Goal: Check status: Check status

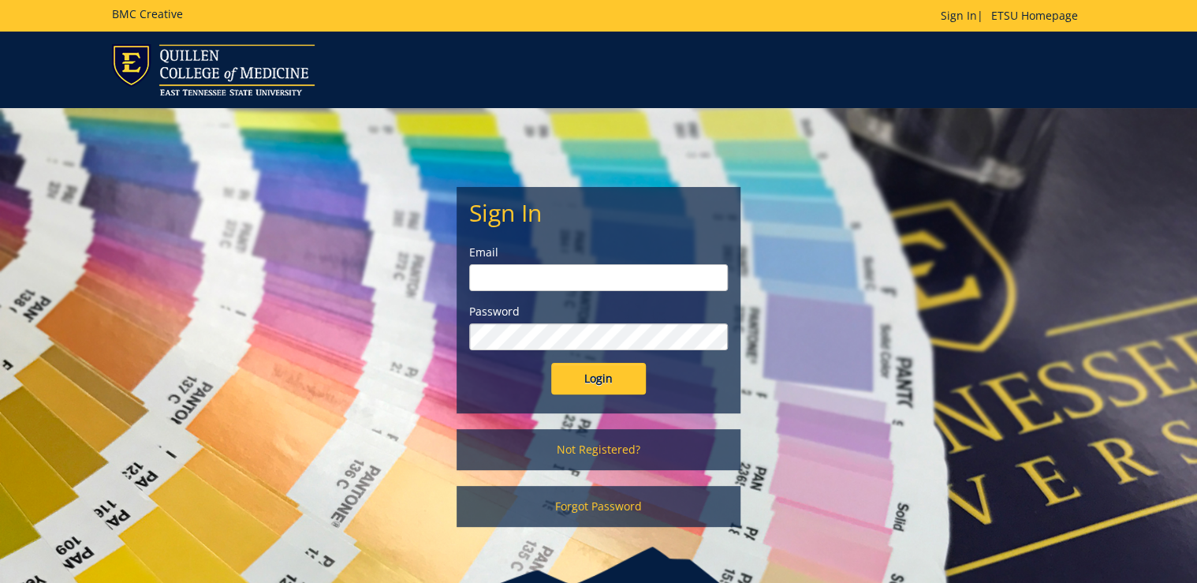
type input "[PERSON_NAME][EMAIL_ADDRESS][DOMAIN_NAME]"
click at [570, 381] on input "Login" at bounding box center [598, 379] width 95 height 32
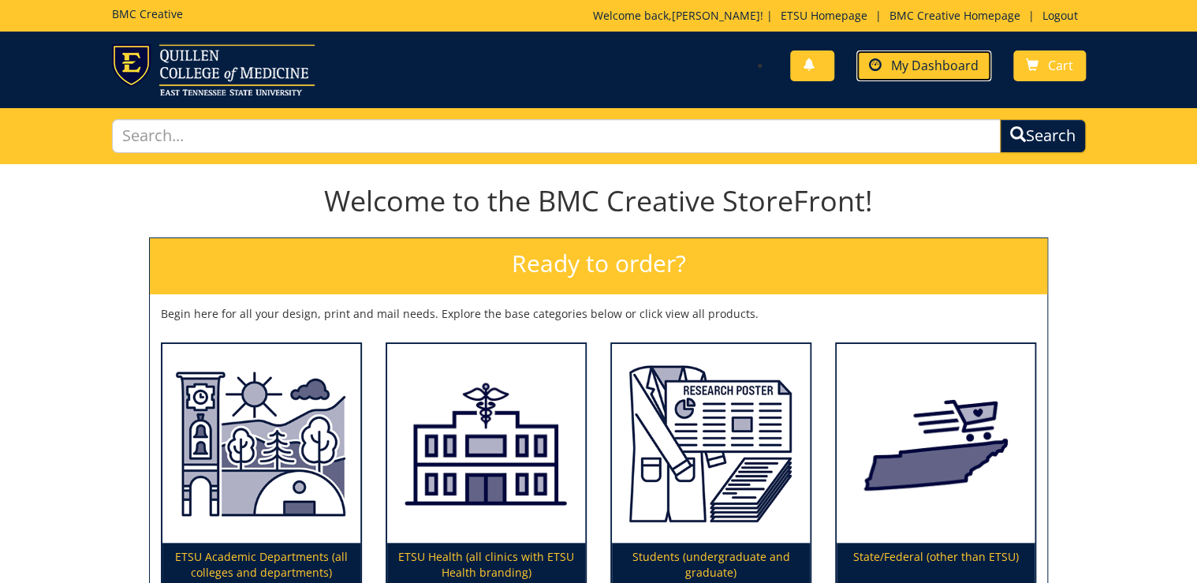
click at [935, 72] on span "My Dashboard" at bounding box center [935, 65] width 88 height 17
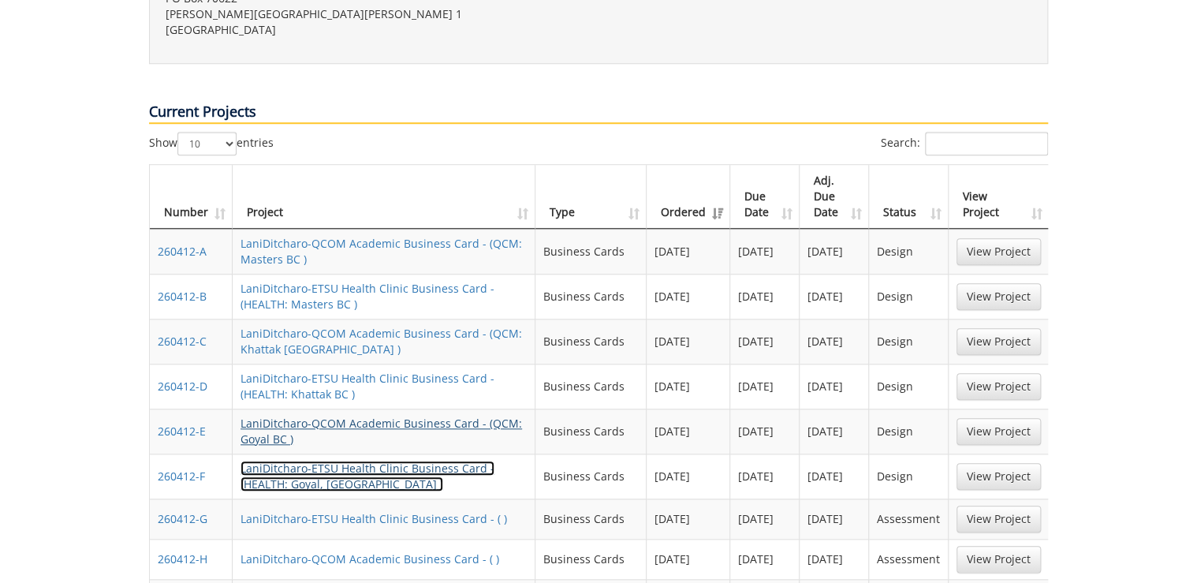
scroll to position [378, 0]
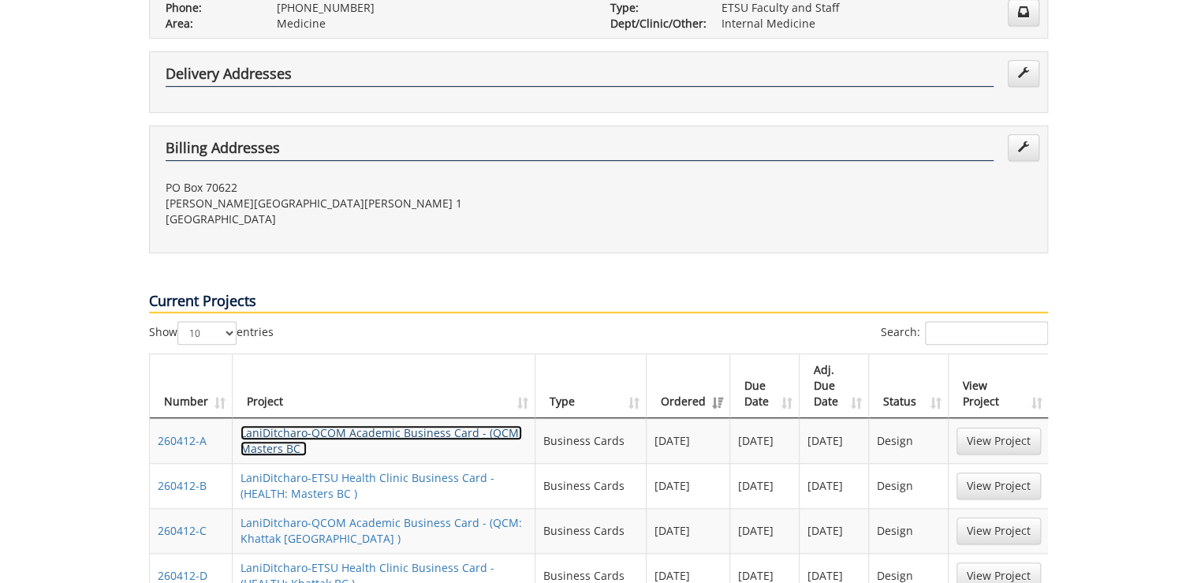
click at [460, 425] on link "LaniDitcharo-QCOM Academic Business Card - (QCM: Masters BC )" at bounding box center [380, 440] width 281 height 31
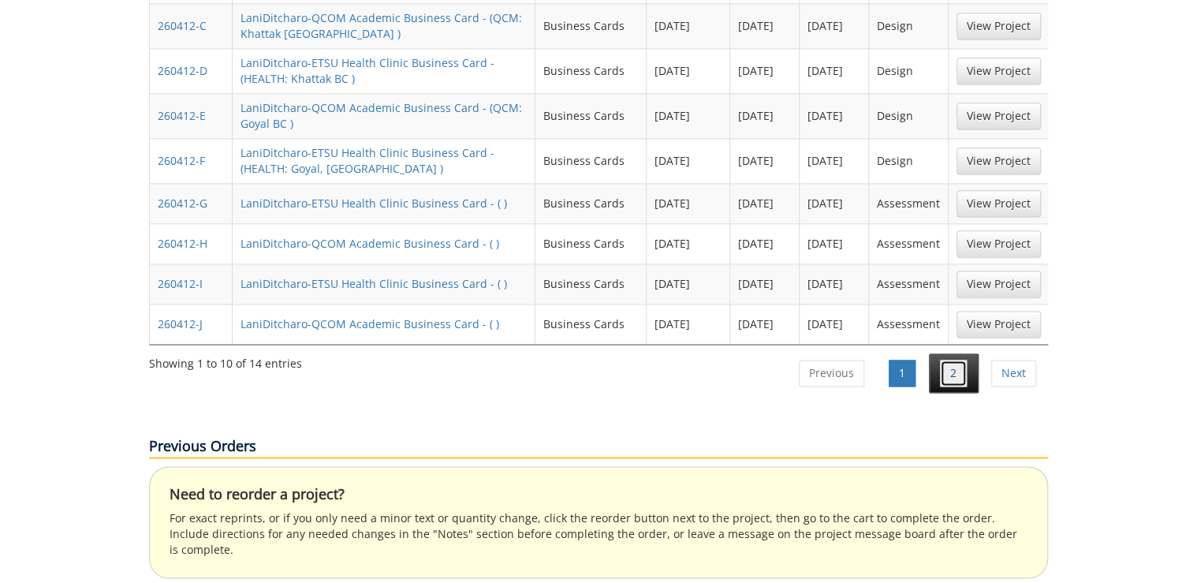
click at [950, 359] on link "2" at bounding box center [953, 372] width 27 height 27
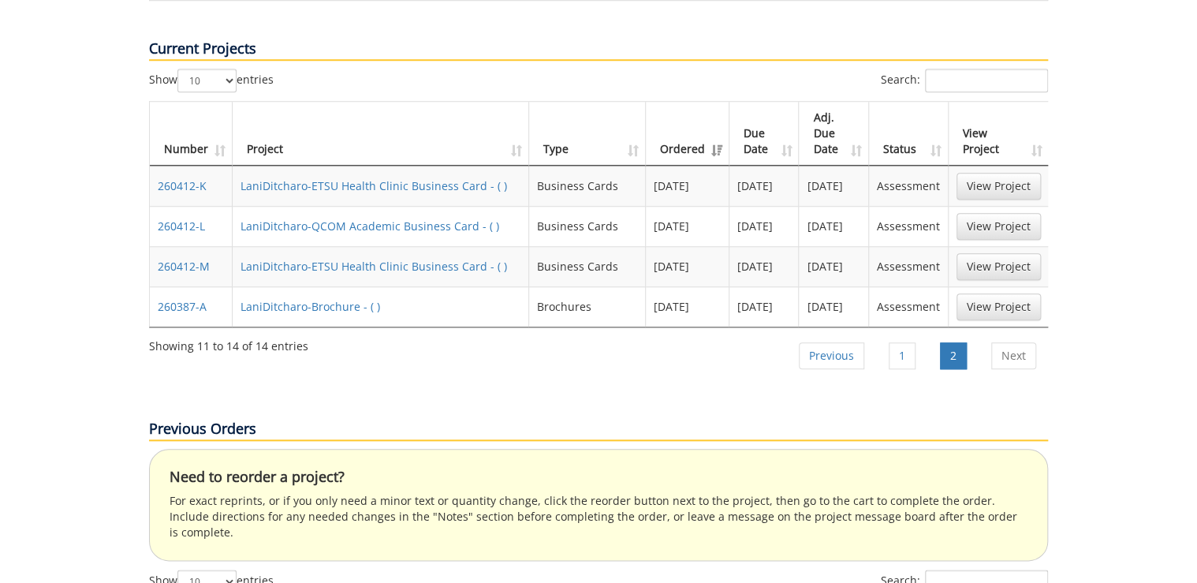
scroll to position [568, 0]
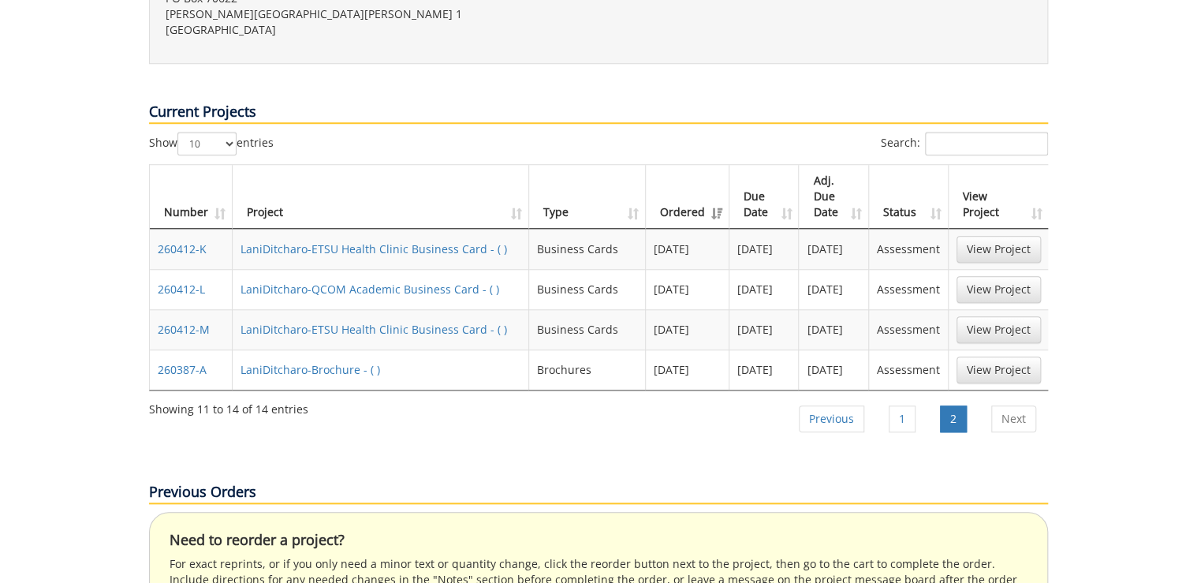
click at [652, 444] on div "Previous Orders" at bounding box center [598, 478] width 922 height 68
click at [999, 356] on link "View Project" at bounding box center [998, 369] width 84 height 27
click at [853, 405] on link "Previous" at bounding box center [831, 418] width 65 height 27
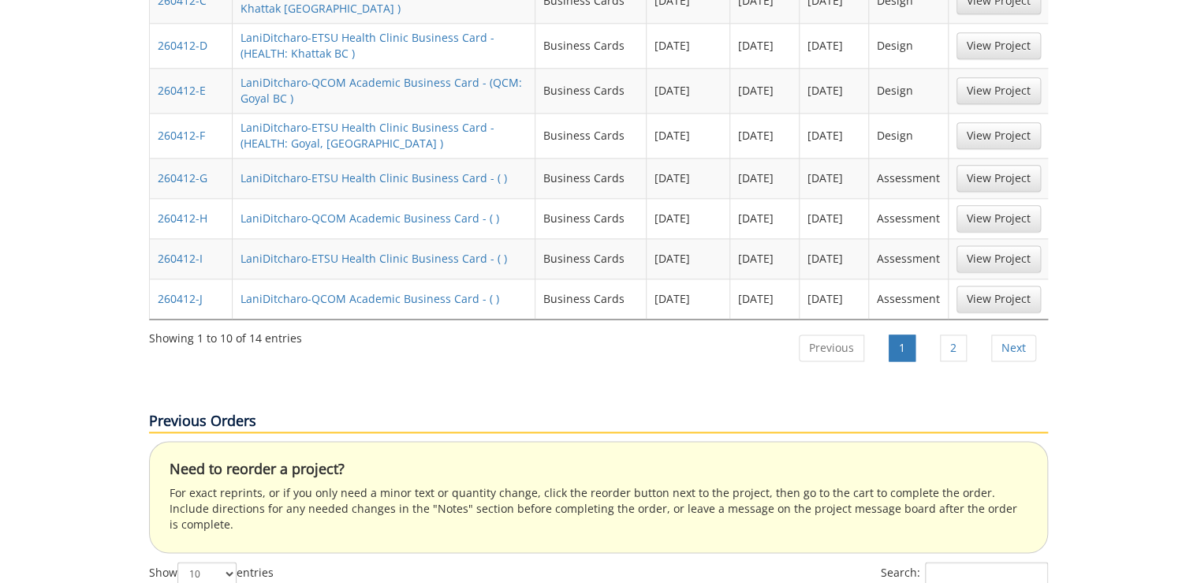
scroll to position [719, 0]
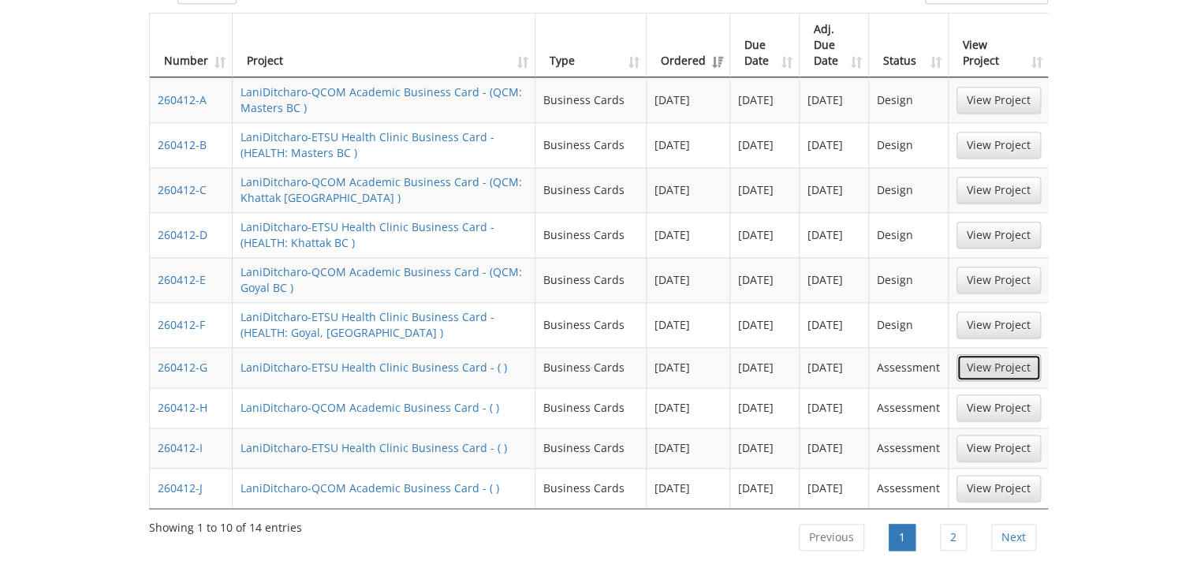
click at [987, 354] on link "View Project" at bounding box center [998, 367] width 84 height 27
click at [941, 523] on link "2" at bounding box center [953, 536] width 27 height 27
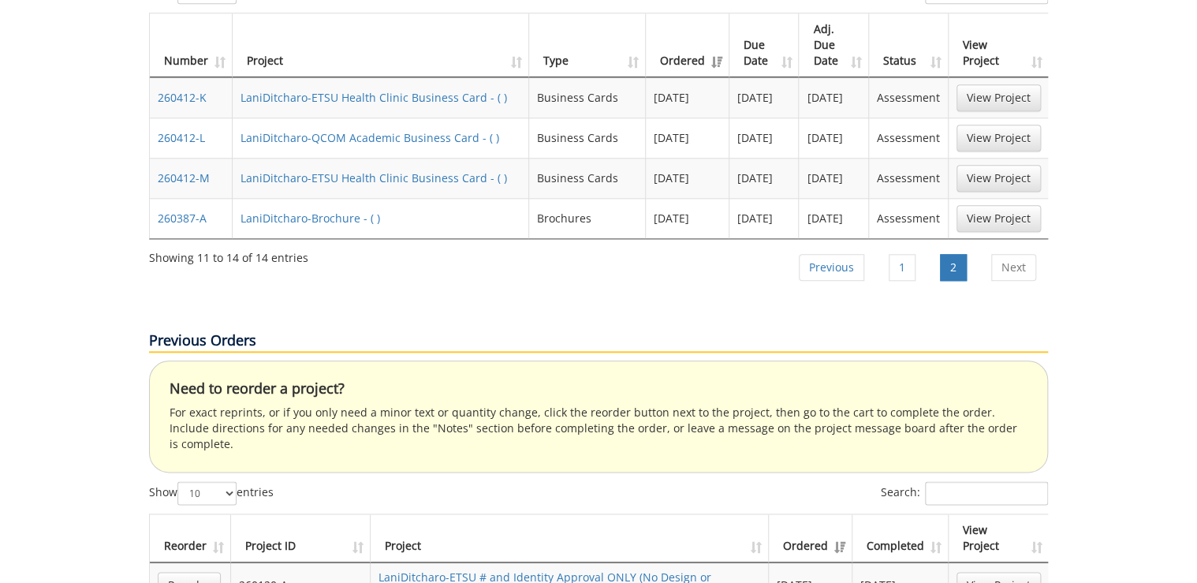
scroll to position [530, 0]
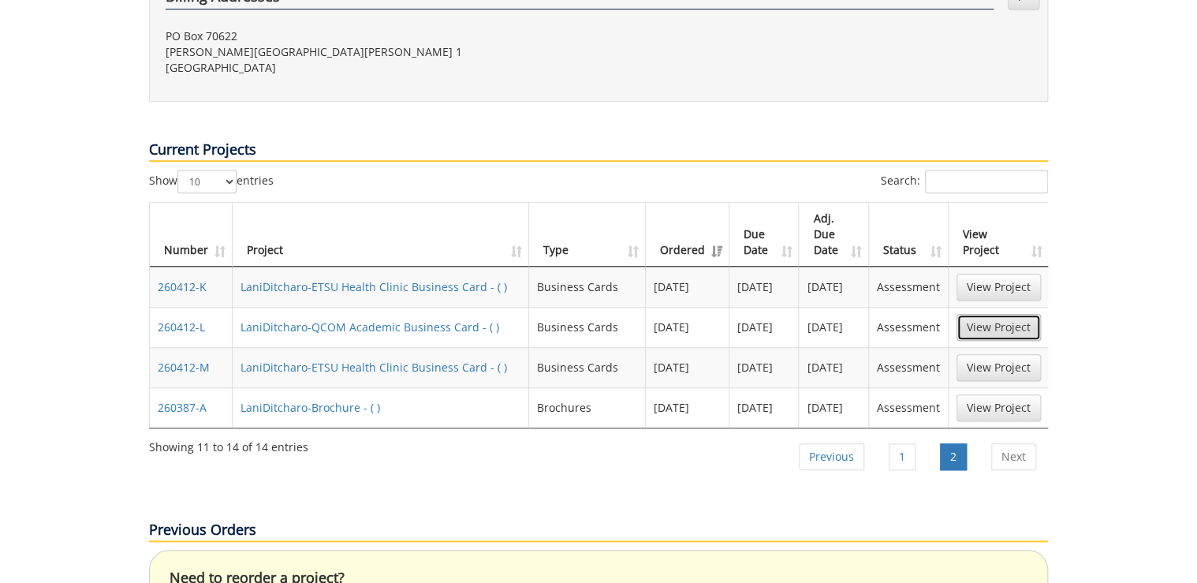
click at [996, 314] on link "View Project" at bounding box center [998, 327] width 84 height 27
click at [897, 443] on link "1" at bounding box center [901, 456] width 27 height 27
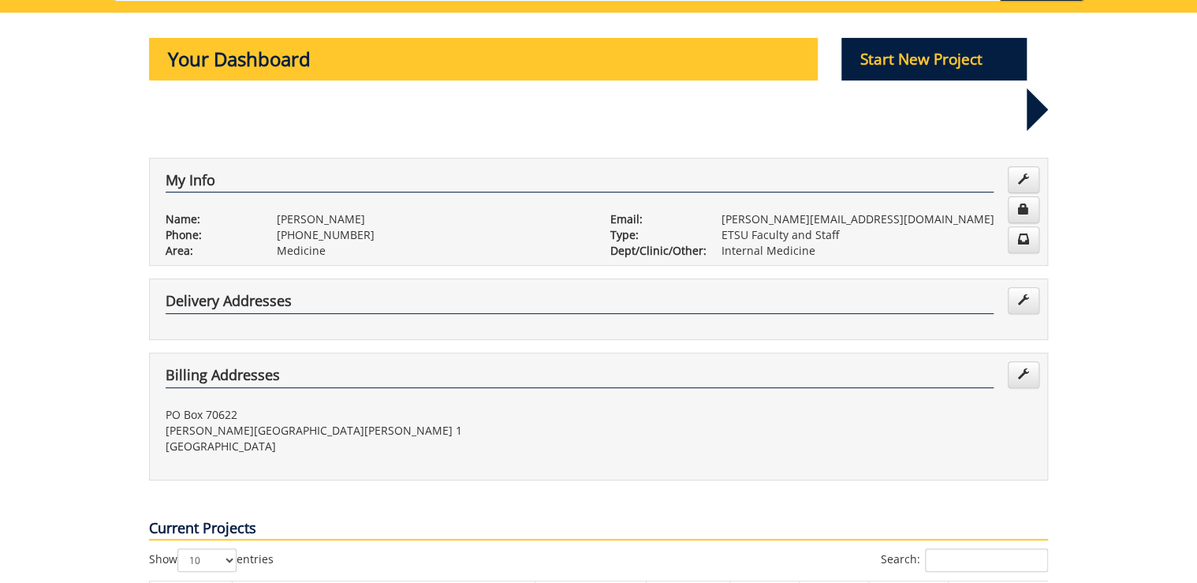
scroll to position [0, 0]
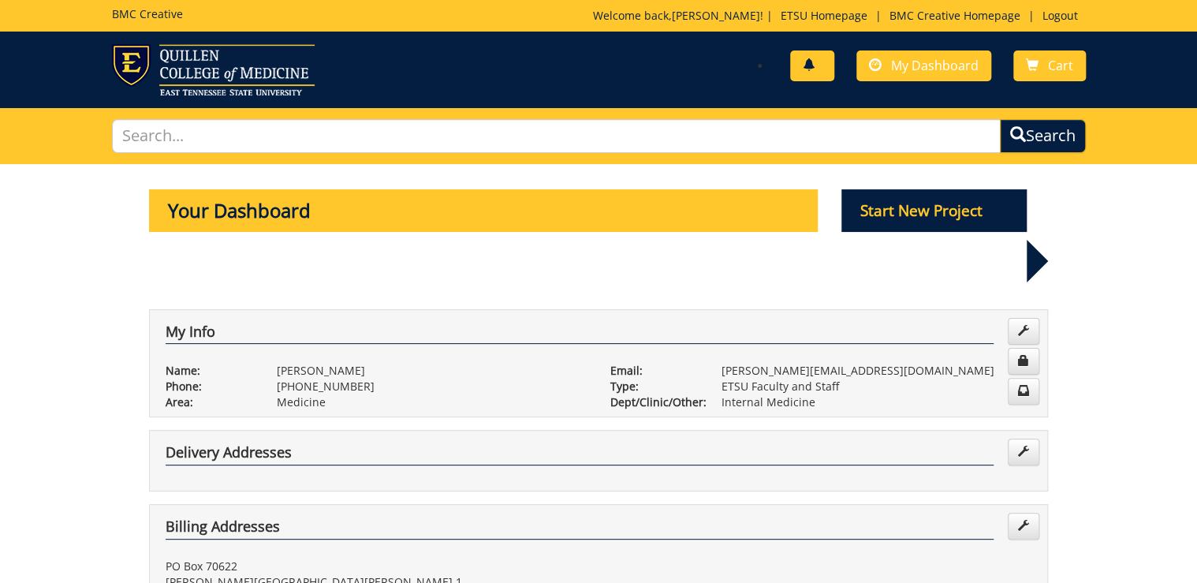
click at [813, 69] on span at bounding box center [809, 65] width 13 height 13
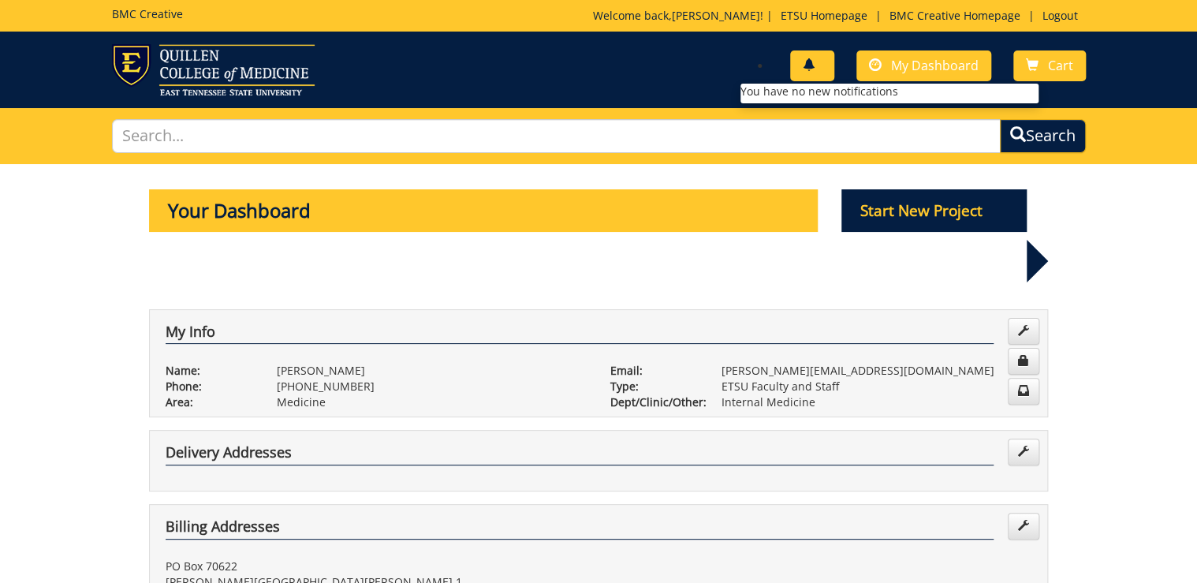
click at [794, 60] on link at bounding box center [812, 65] width 44 height 31
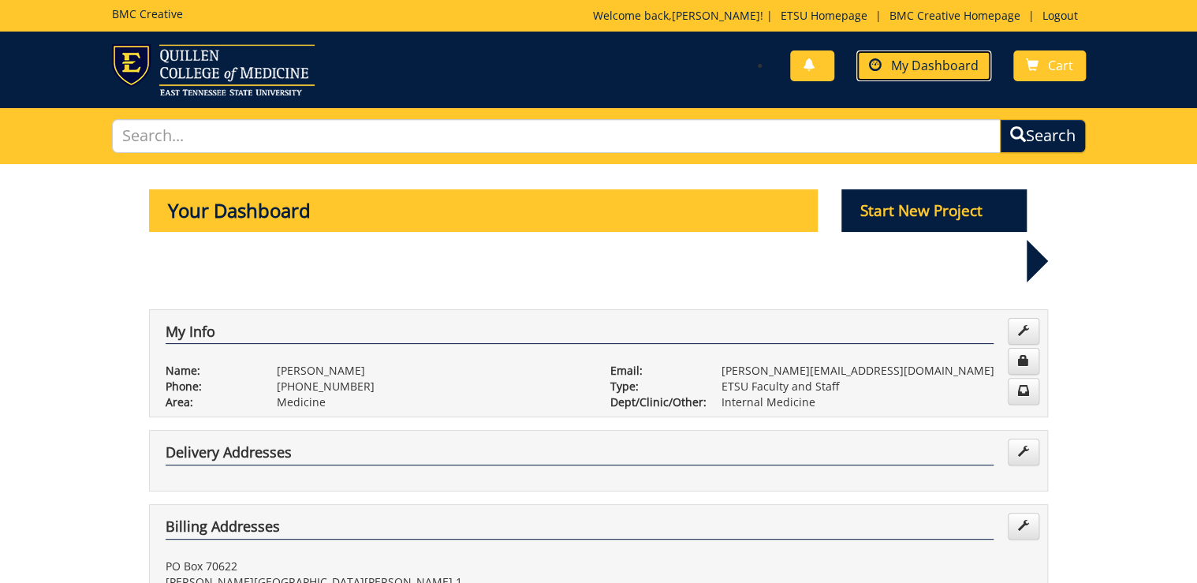
click at [909, 62] on span "My Dashboard" at bounding box center [935, 65] width 88 height 17
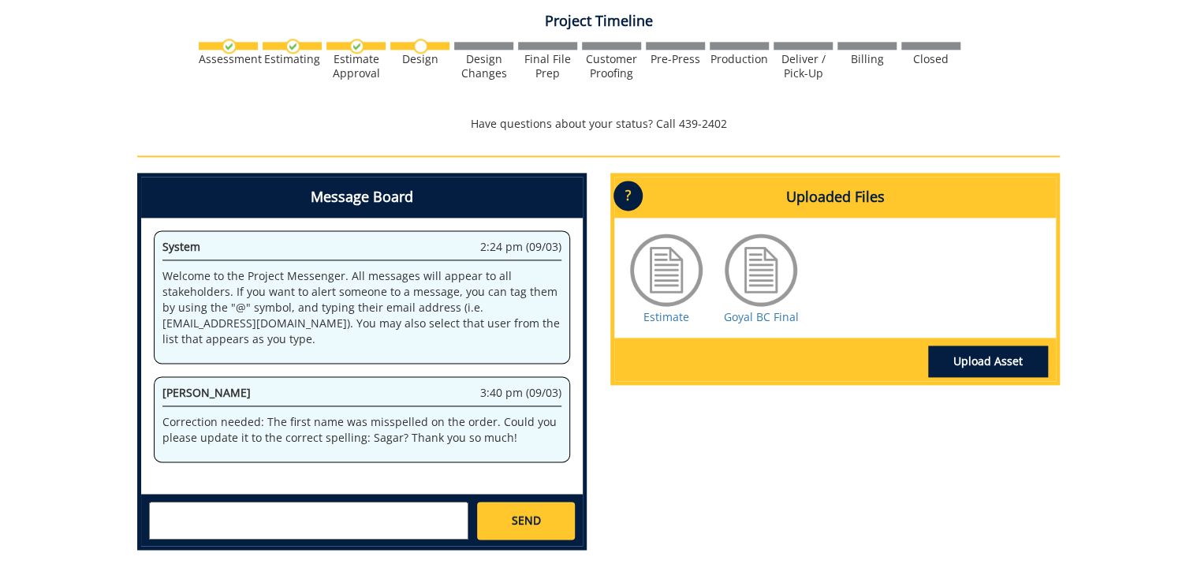
scroll to position [883, 0]
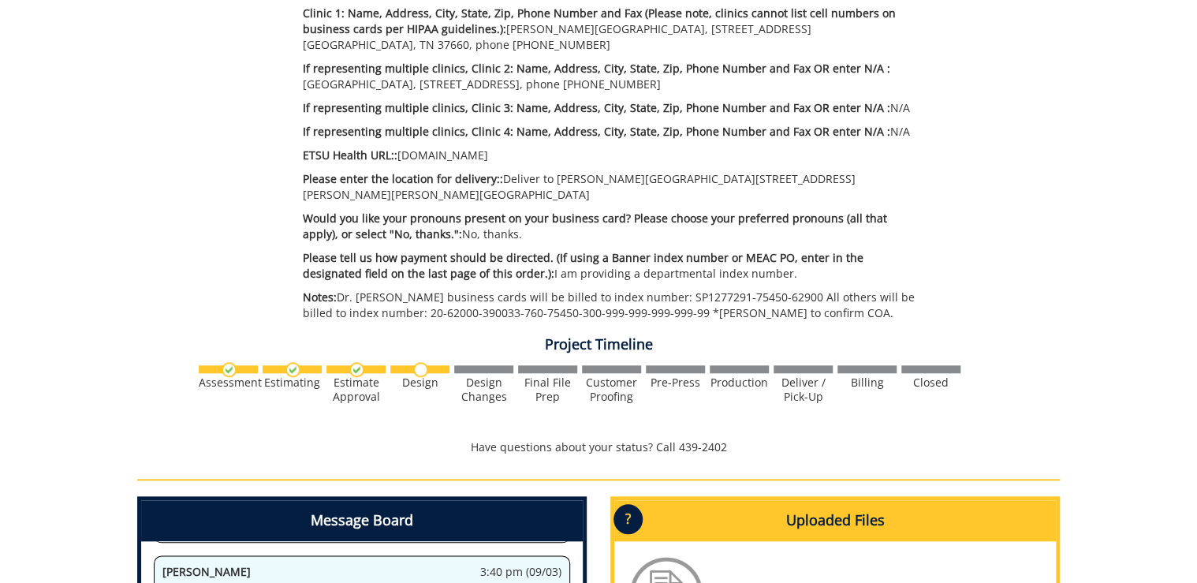
scroll to position [883, 0]
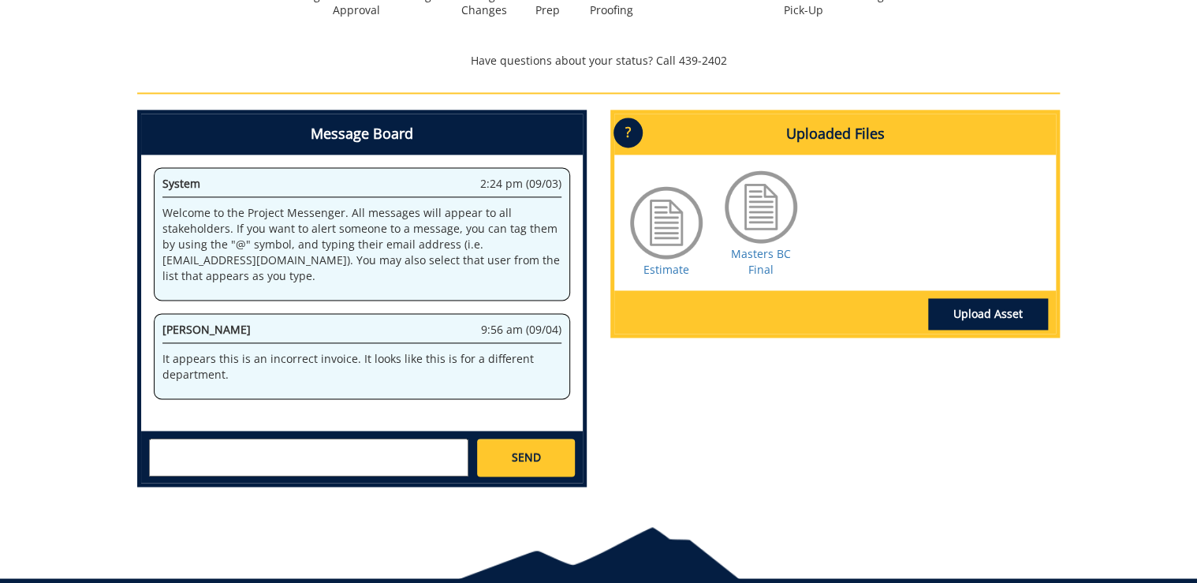
scroll to position [1072, 0]
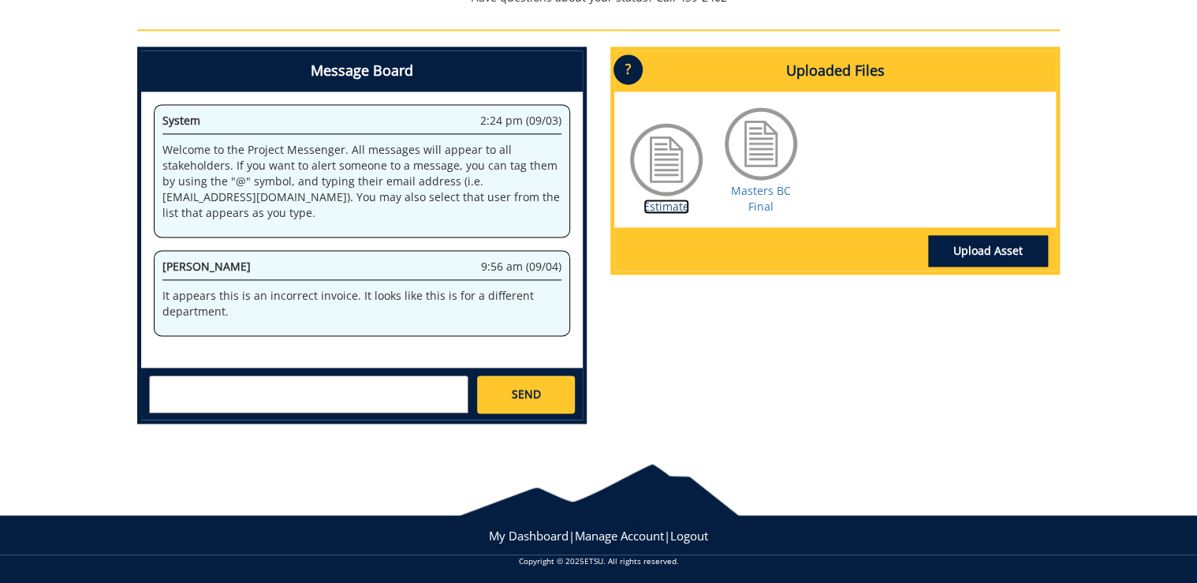
click at [675, 206] on link "Estimate" at bounding box center [666, 206] width 46 height 15
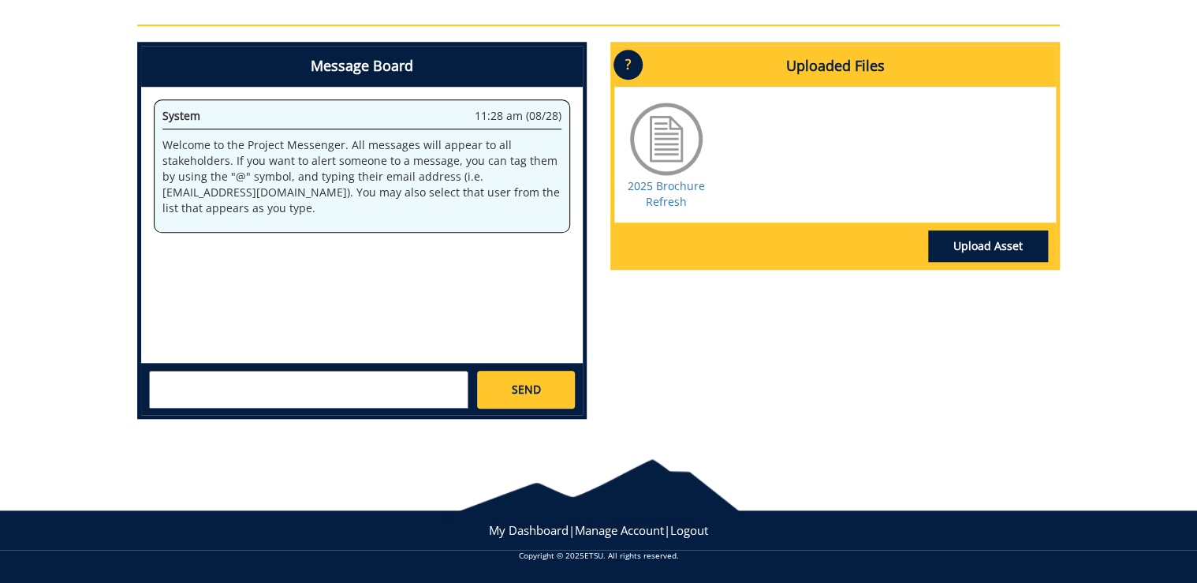
scroll to position [404, 0]
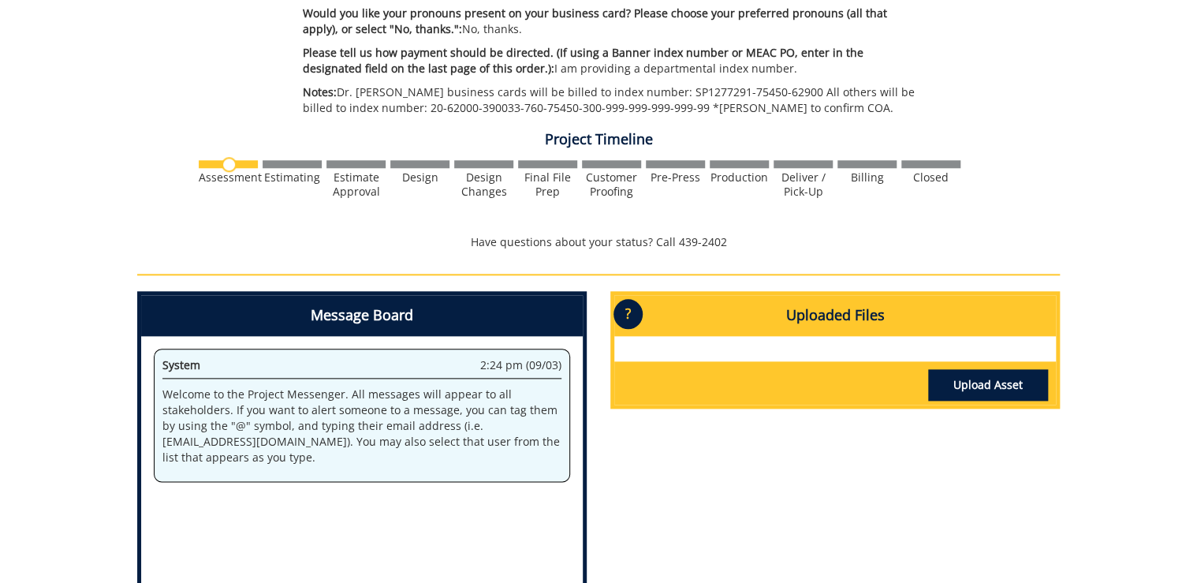
scroll to position [441, 0]
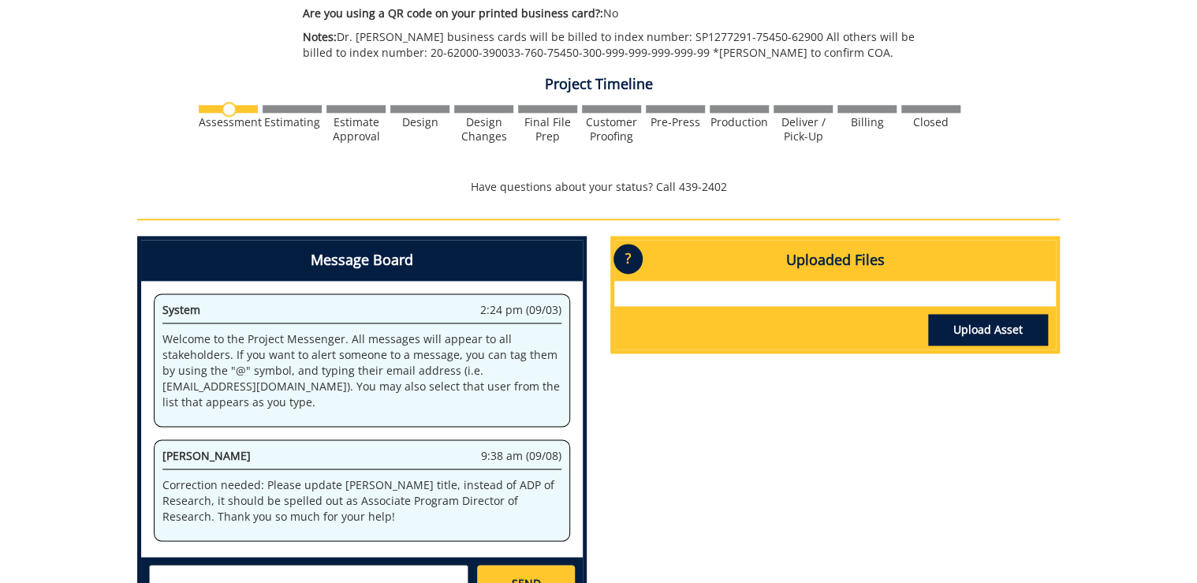
scroll to position [1009, 0]
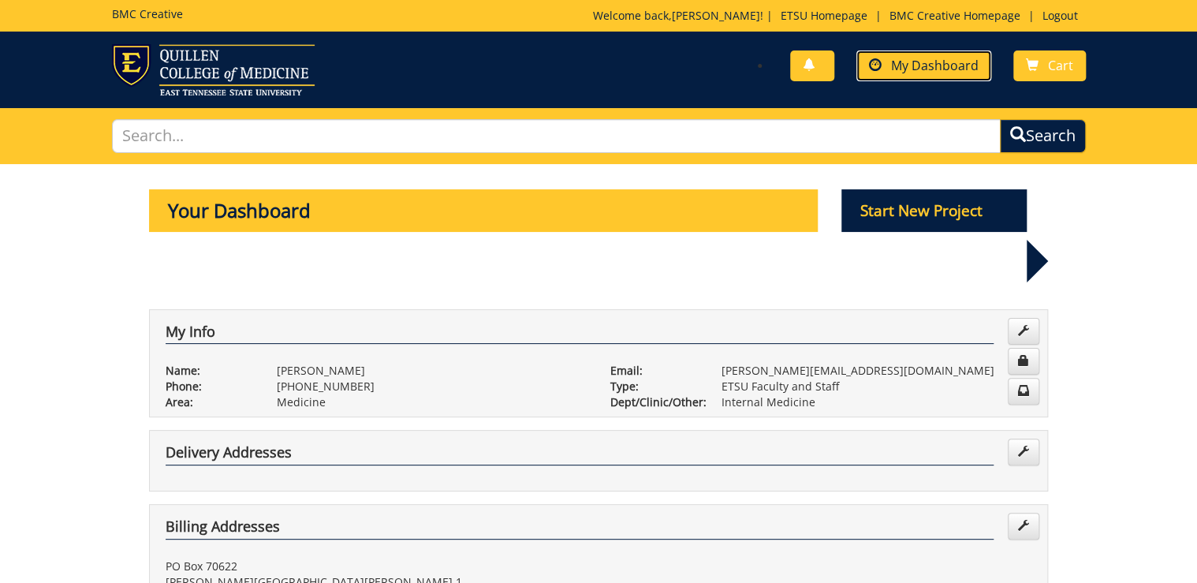
click at [928, 75] on link "My Dashboard" at bounding box center [923, 65] width 135 height 31
